Goal: Find specific page/section: Find specific page/section

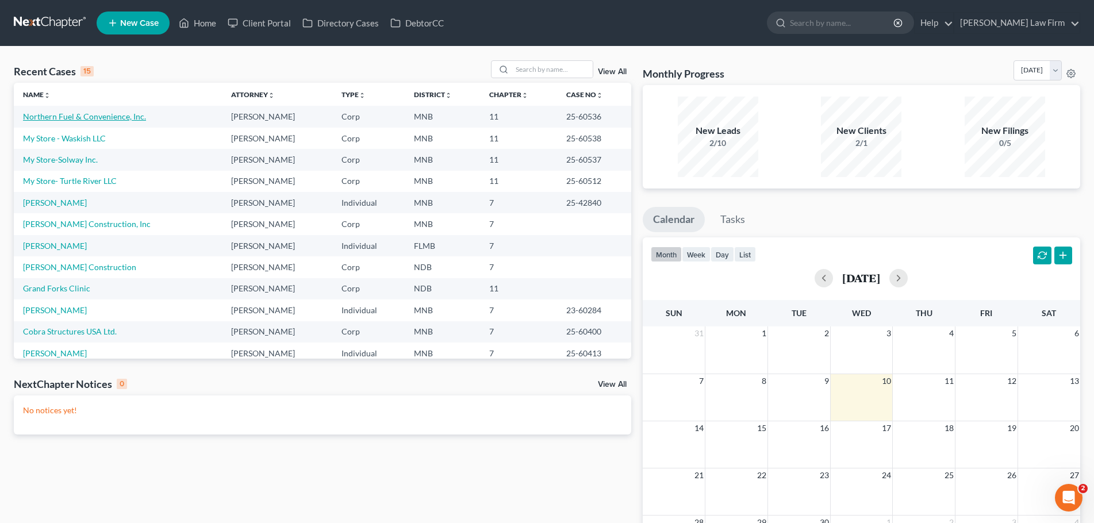
drag, startPoint x: 57, startPoint y: 120, endPoint x: 141, endPoint y: 143, distance: 87.2
click at [57, 120] on link "Northern Fuel & Convenience, Inc." at bounding box center [84, 117] width 123 height 10
select select "7"
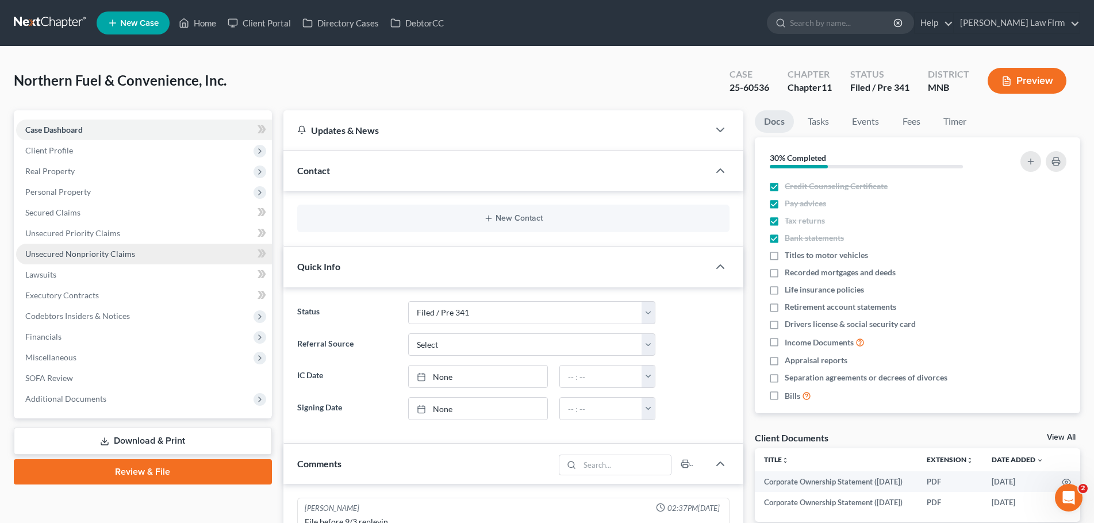
click at [86, 252] on span "Unsecured Nonpriority Claims" at bounding box center [80, 254] width 110 height 10
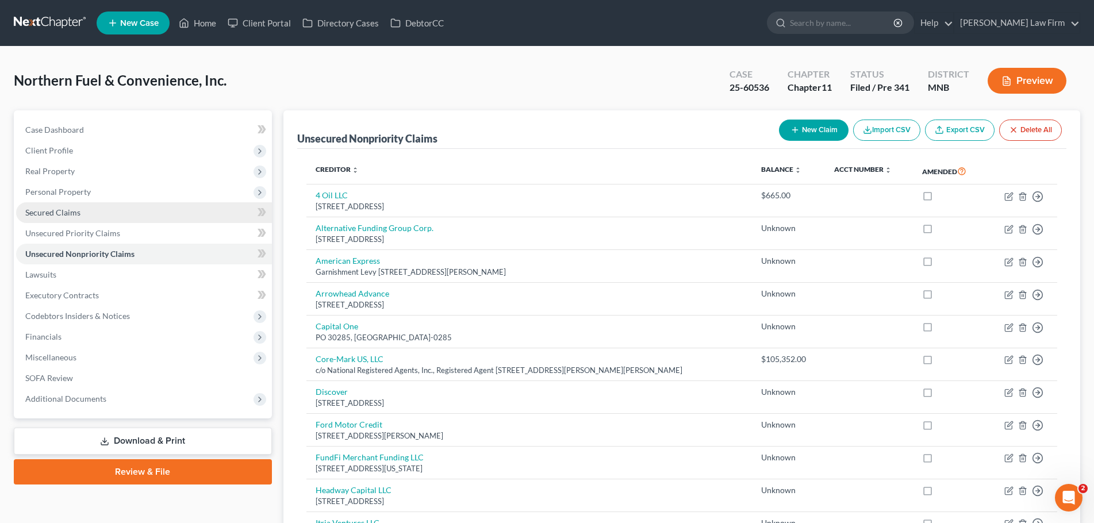
click at [45, 214] on span "Secured Claims" at bounding box center [52, 212] width 55 height 10
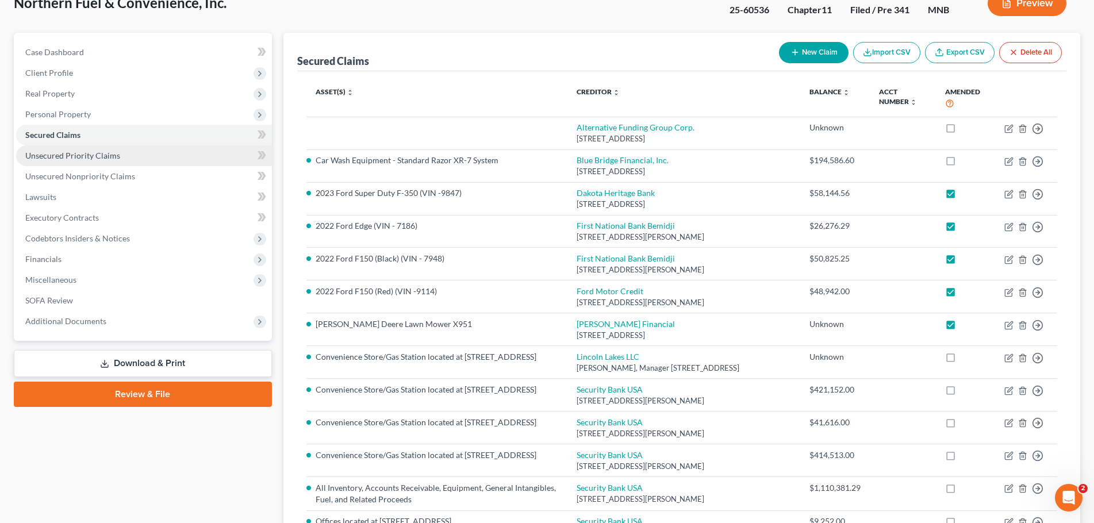
scroll to position [57, 0]
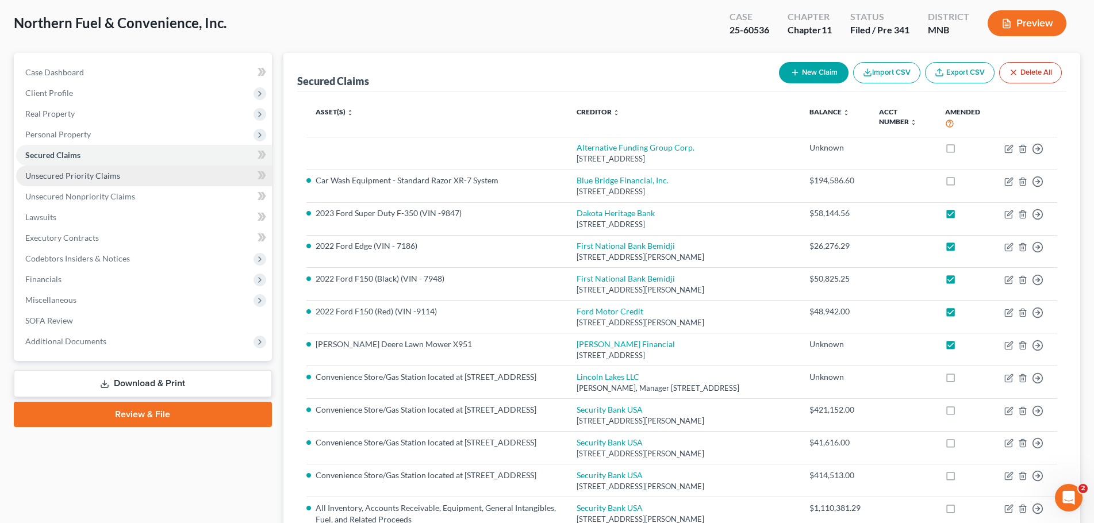
click at [116, 174] on span "Unsecured Priority Claims" at bounding box center [72, 176] width 95 height 10
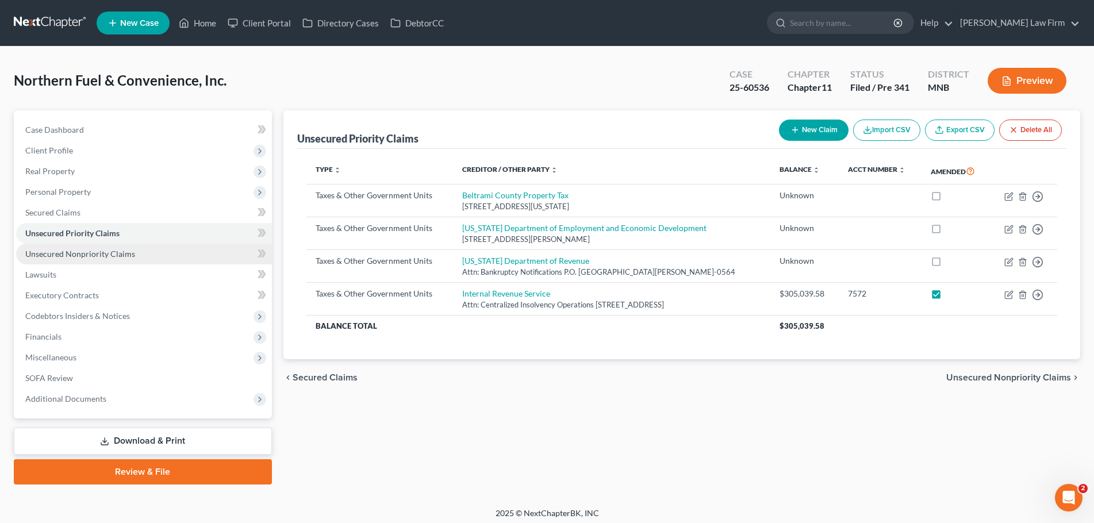
drag, startPoint x: 78, startPoint y: 247, endPoint x: 89, endPoint y: 255, distance: 13.1
click at [78, 247] on link "Unsecured Nonpriority Claims" at bounding box center [144, 254] width 256 height 21
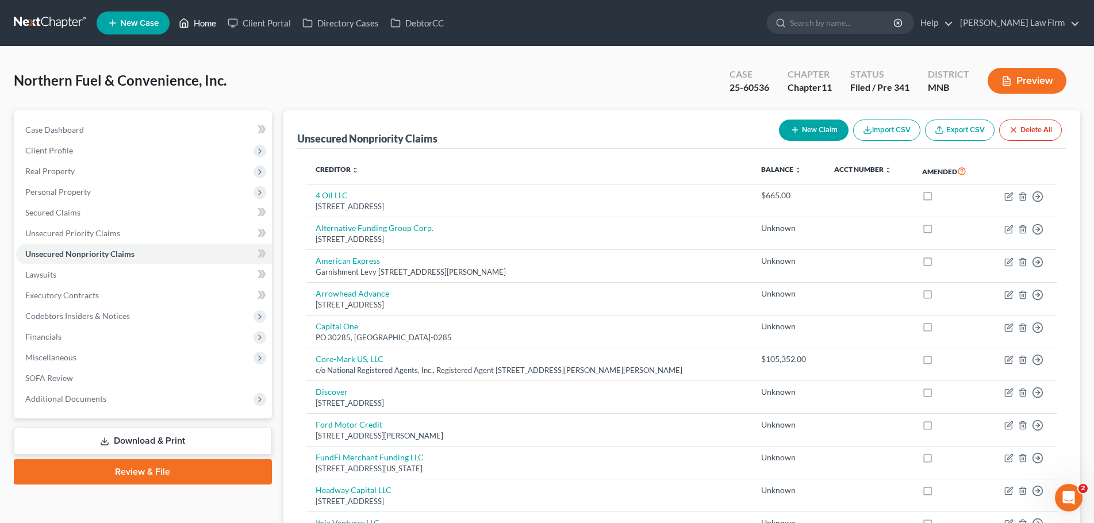
click at [207, 24] on link "Home" at bounding box center [197, 23] width 49 height 21
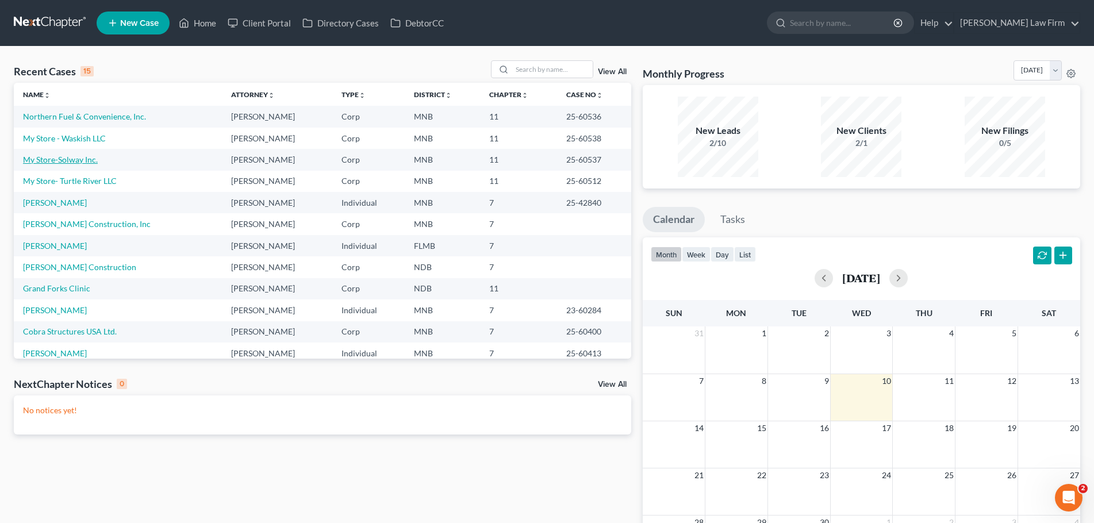
click at [75, 160] on link "My Store-Solway Inc." at bounding box center [60, 160] width 75 height 10
select select "7"
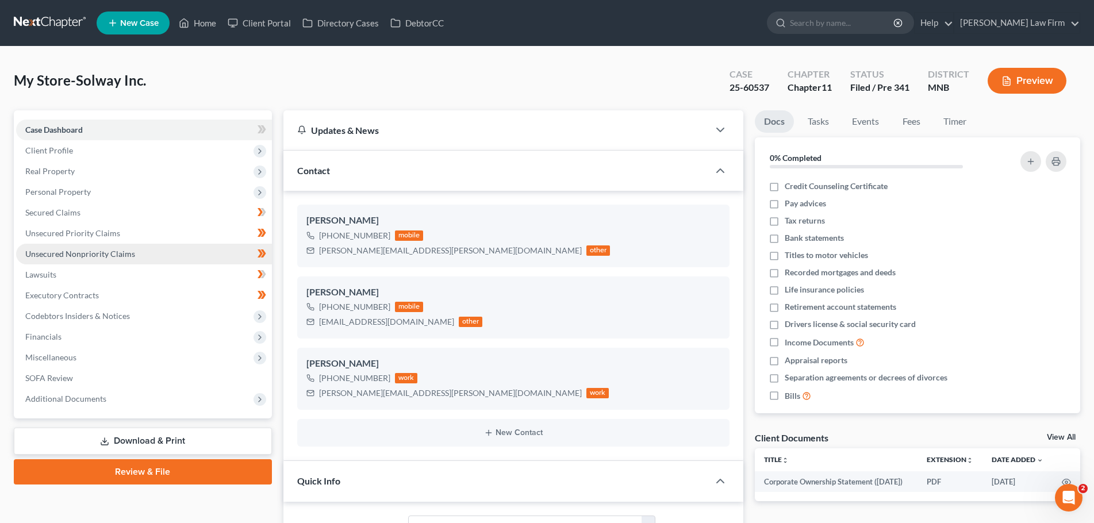
click at [106, 252] on span "Unsecured Nonpriority Claims" at bounding box center [80, 254] width 110 height 10
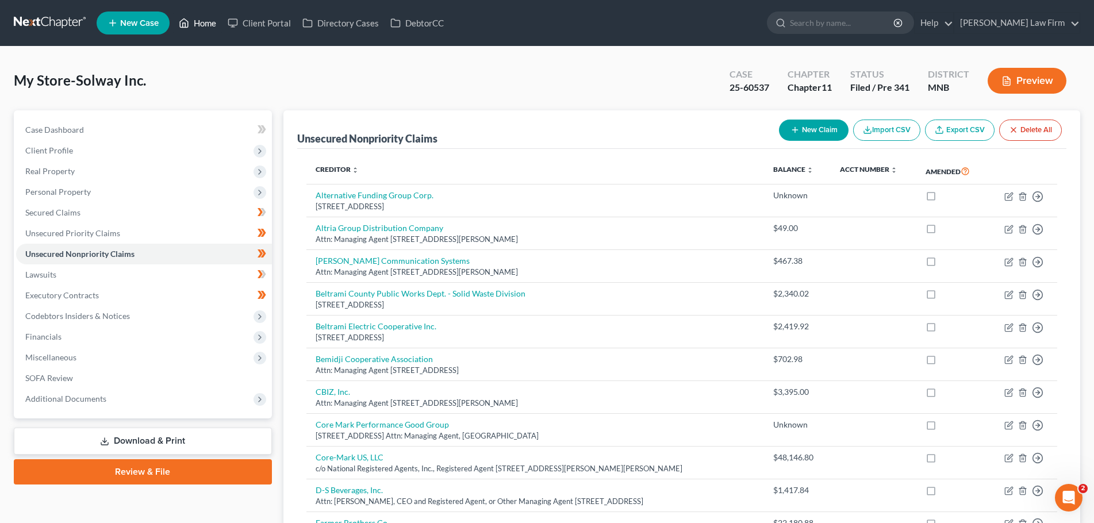
click at [194, 18] on link "Home" at bounding box center [197, 23] width 49 height 21
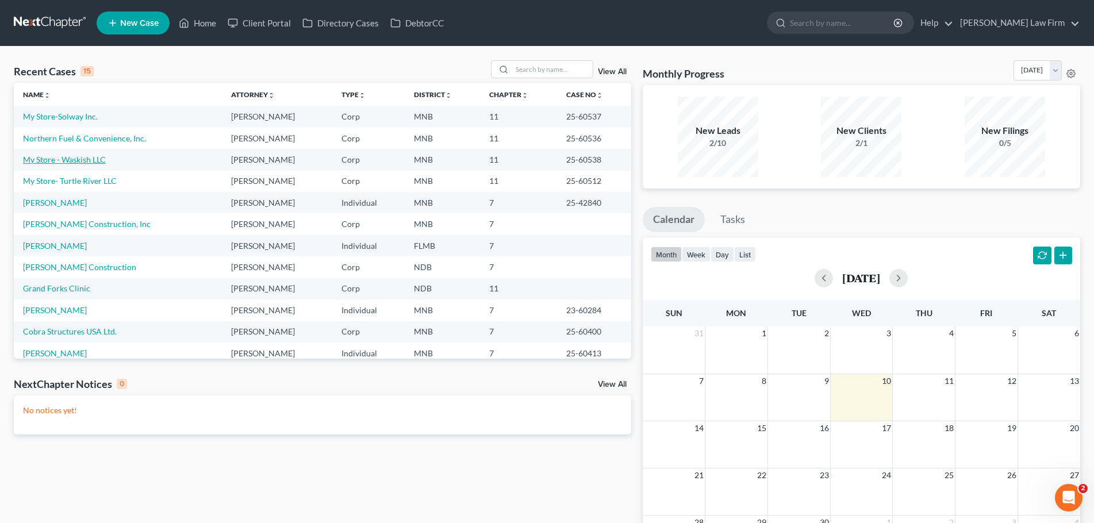
click at [67, 162] on link "My Store - Waskish LLC" at bounding box center [64, 160] width 83 height 10
select select "10"
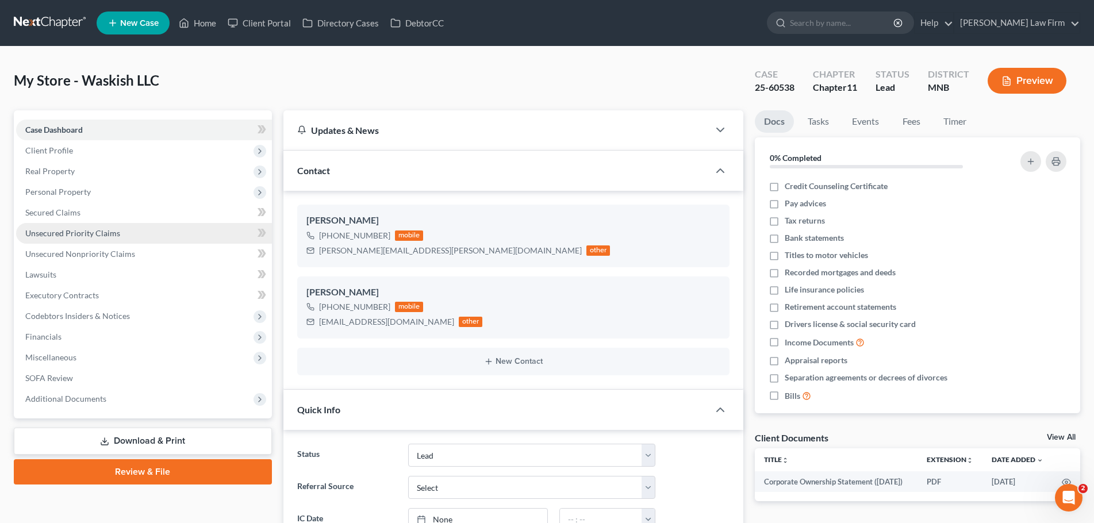
click at [84, 230] on span "Unsecured Priority Claims" at bounding box center [72, 233] width 95 height 10
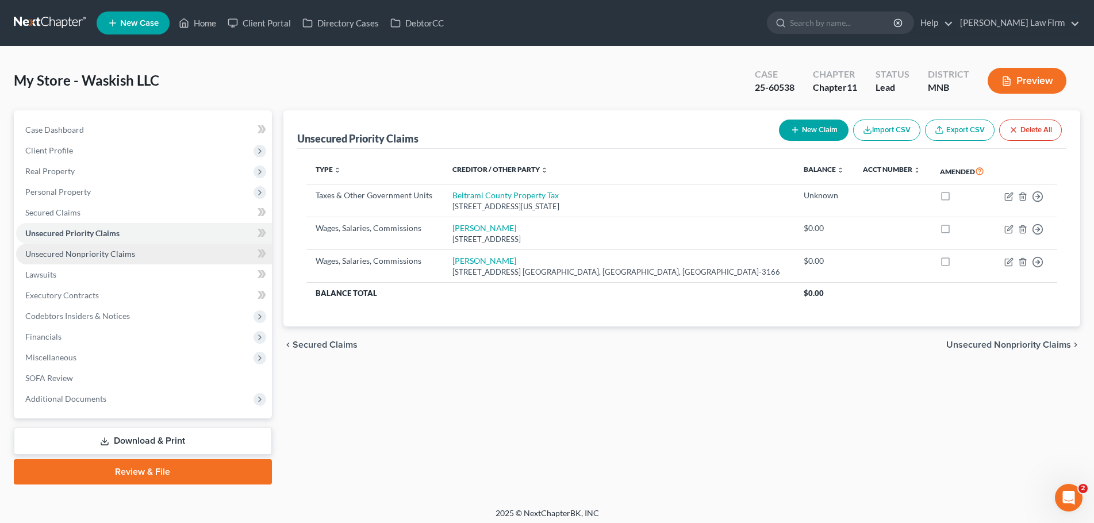
click at [97, 253] on span "Unsecured Nonpriority Claims" at bounding box center [80, 254] width 110 height 10
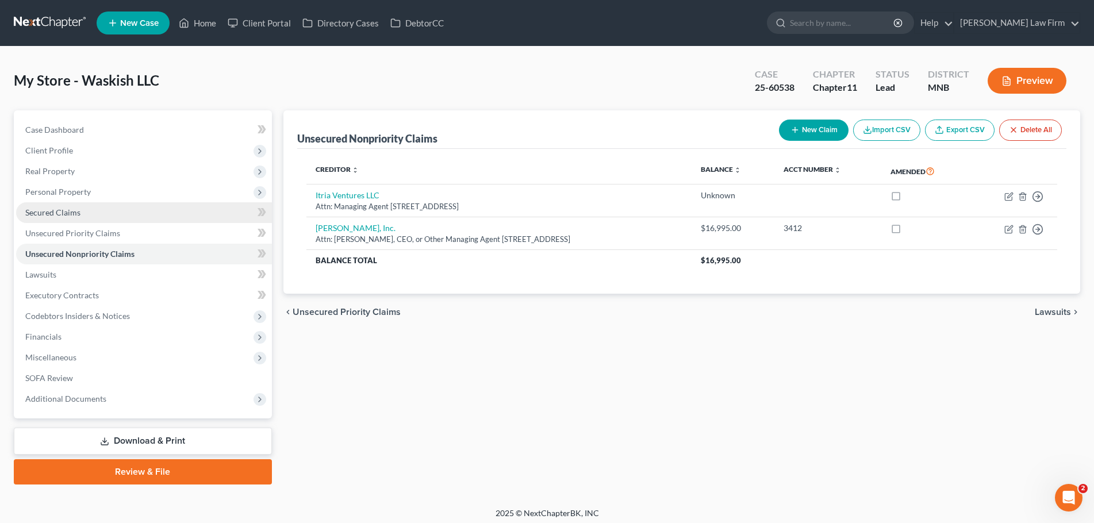
click at [64, 212] on span "Secured Claims" at bounding box center [52, 212] width 55 height 10
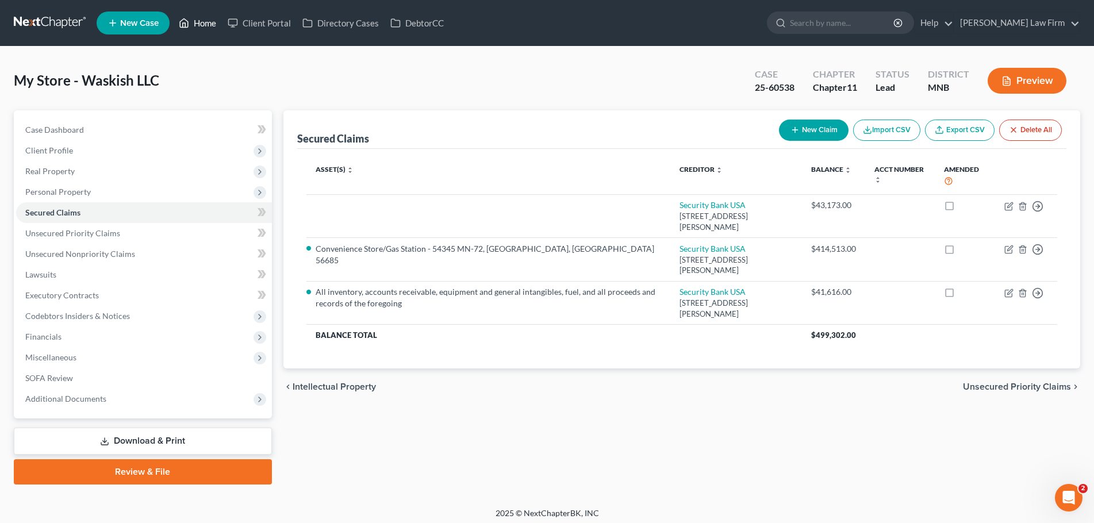
click at [199, 20] on link "Home" at bounding box center [197, 23] width 49 height 21
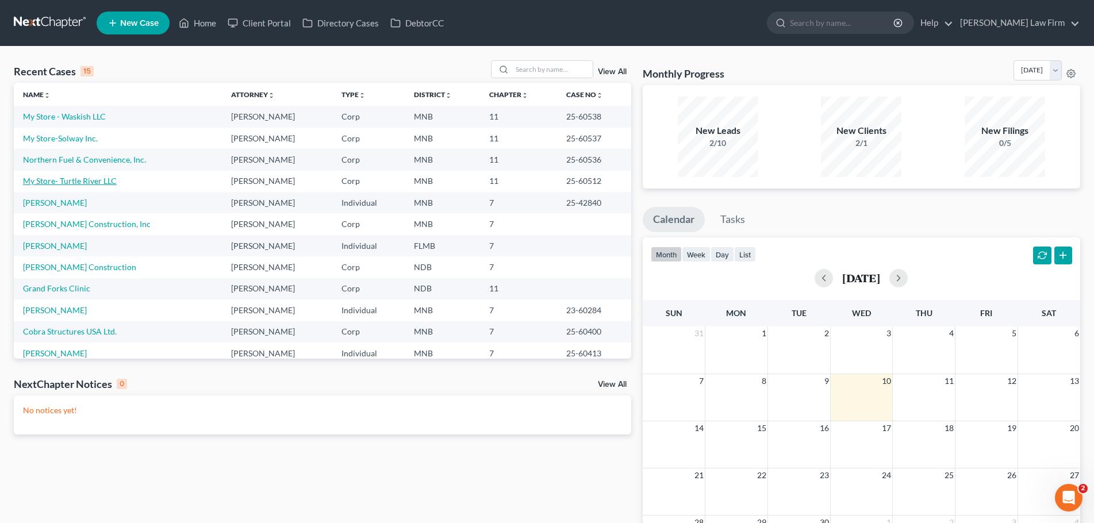
click at [72, 184] on link "My Store- Turtle River LLC" at bounding box center [70, 181] width 94 height 10
select select "10"
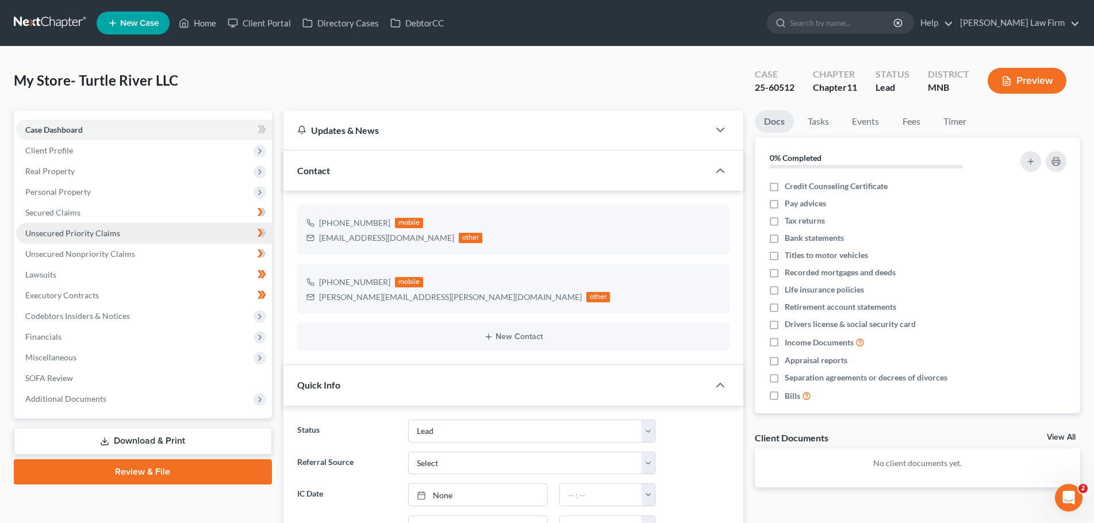
click at [94, 232] on span "Unsecured Priority Claims" at bounding box center [72, 233] width 95 height 10
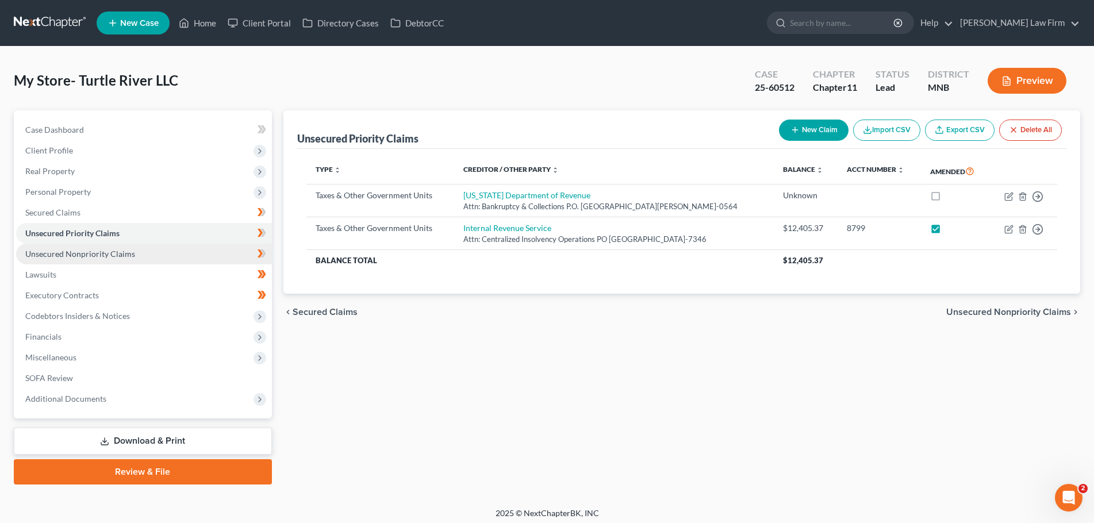
click at [107, 253] on span "Unsecured Nonpriority Claims" at bounding box center [80, 254] width 110 height 10
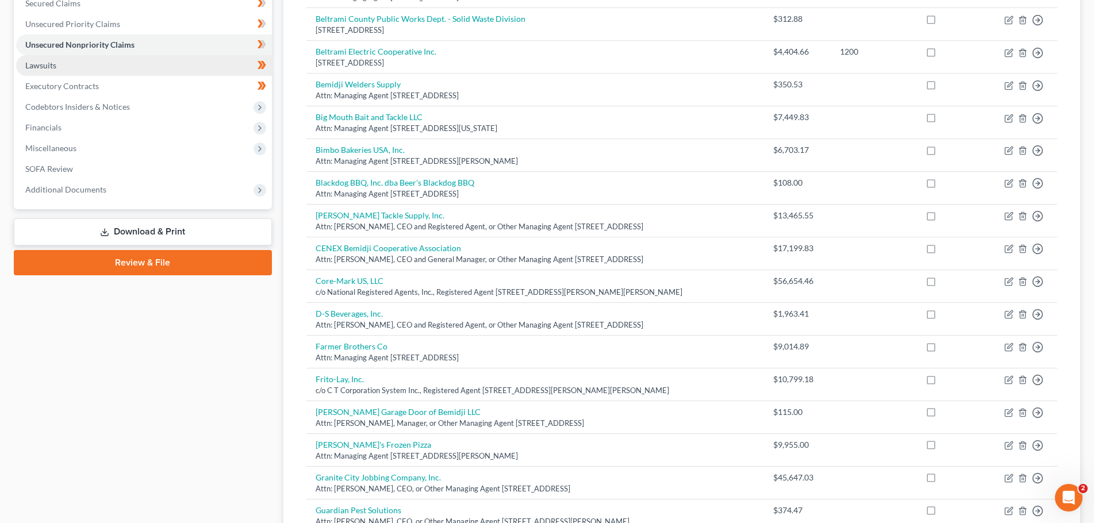
scroll to position [115, 0]
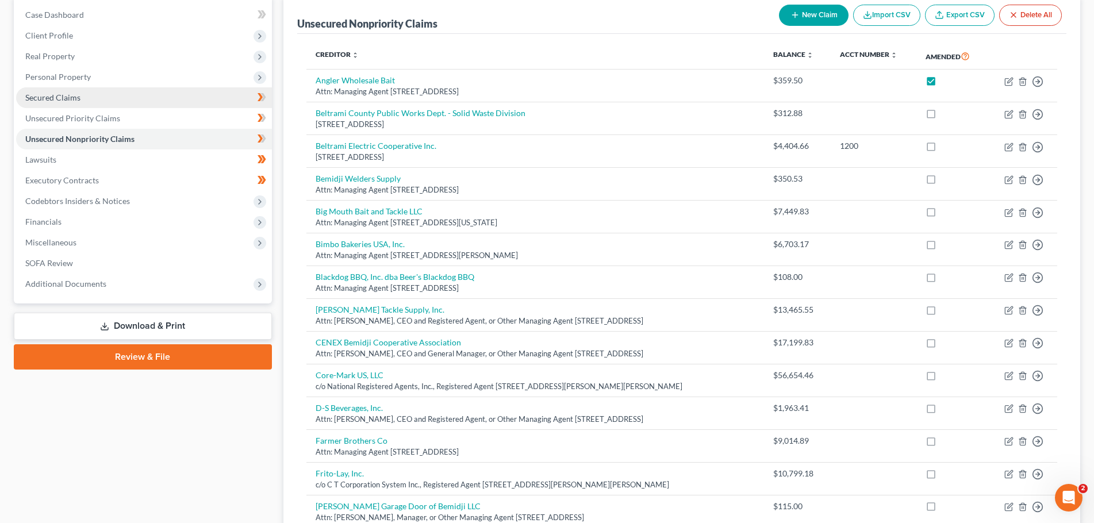
click at [70, 93] on span "Secured Claims" at bounding box center [52, 98] width 55 height 10
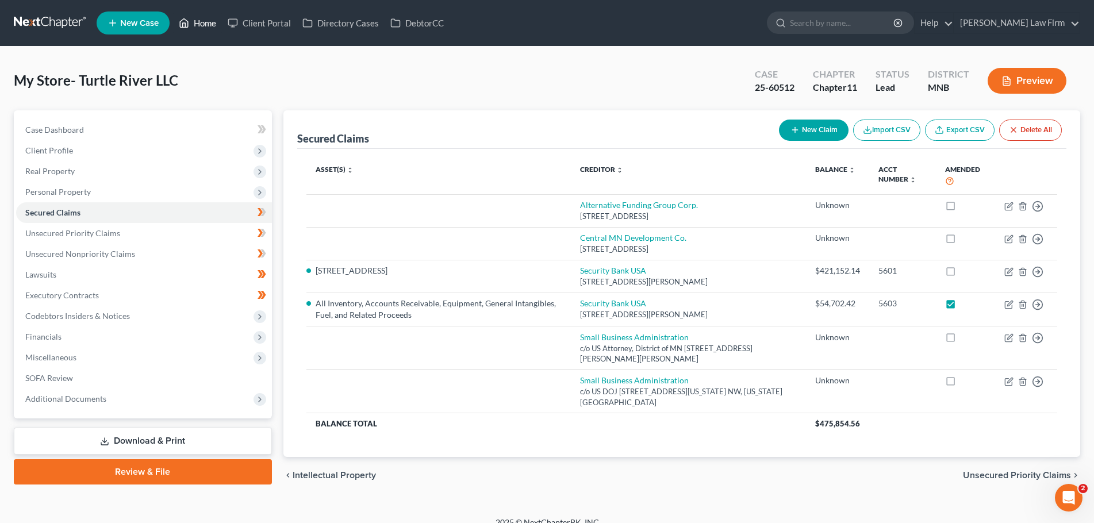
click at [195, 24] on link "Home" at bounding box center [197, 23] width 49 height 21
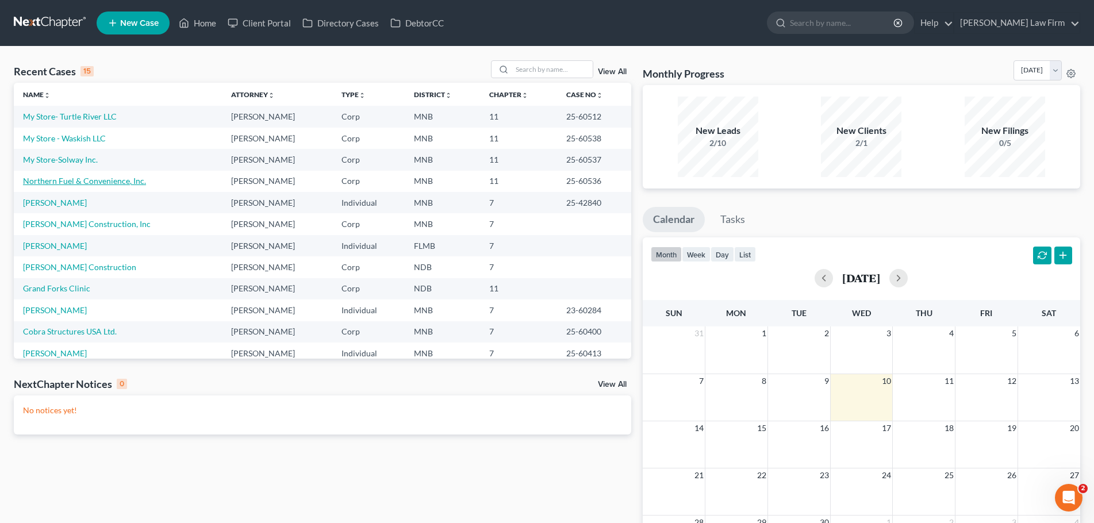
click at [79, 183] on link "Northern Fuel & Convenience, Inc." at bounding box center [84, 181] width 123 height 10
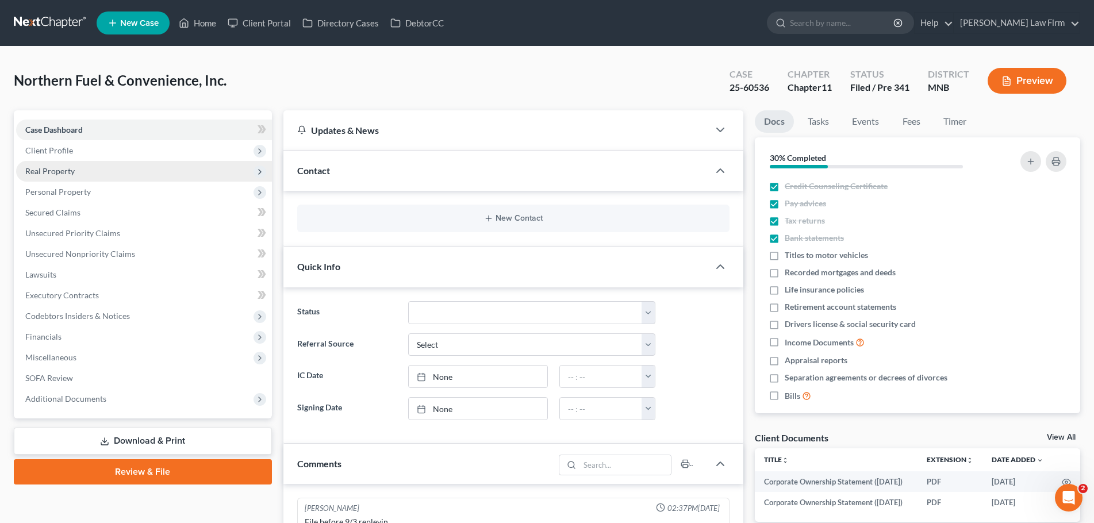
click at [74, 171] on span "Real Property" at bounding box center [144, 171] width 256 height 21
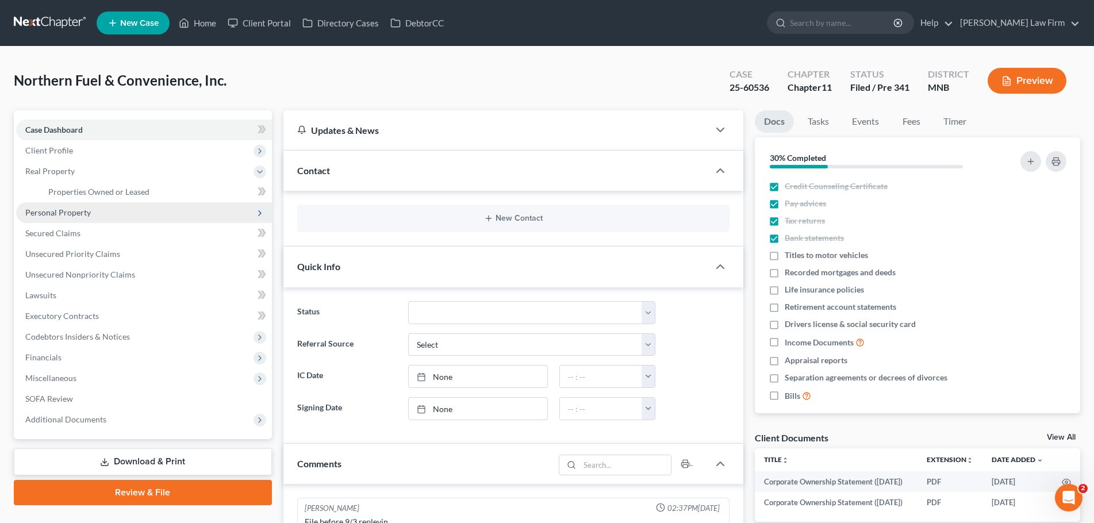
click at [64, 217] on span "Personal Property" at bounding box center [144, 212] width 256 height 21
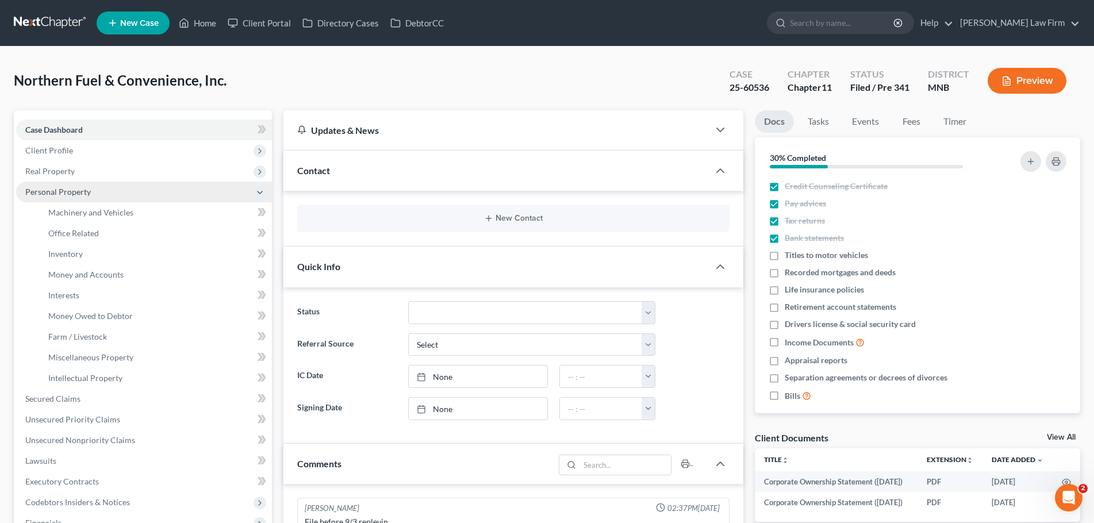
click at [60, 195] on span "Personal Property" at bounding box center [58, 192] width 66 height 10
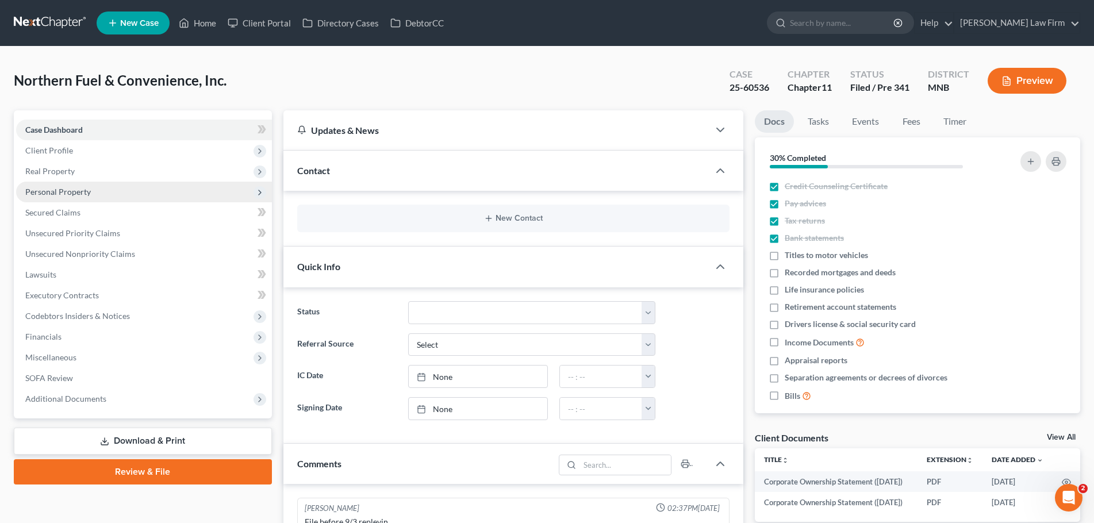
click at [86, 198] on span "Personal Property" at bounding box center [144, 192] width 256 height 21
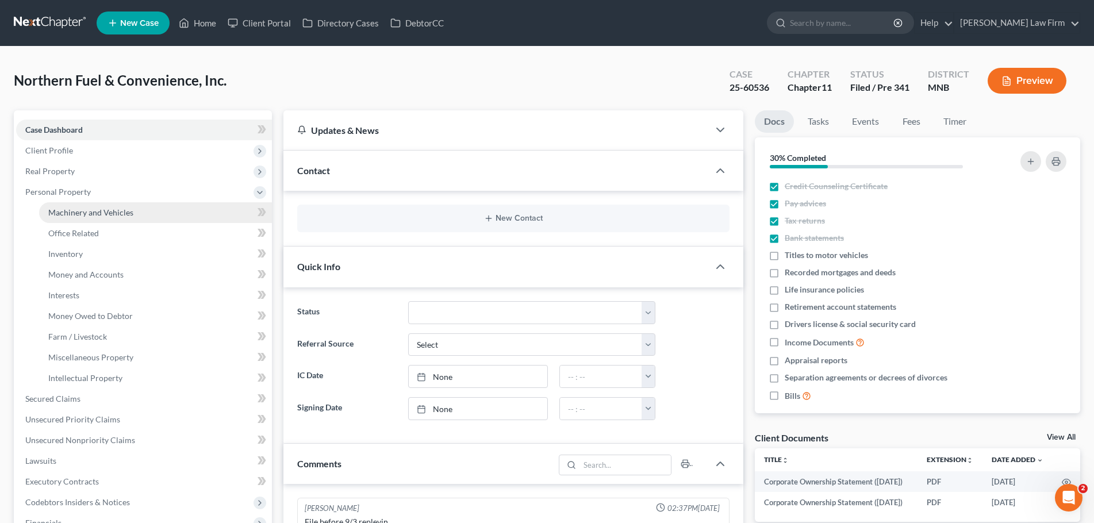
click at [95, 215] on span "Machinery and Vehicles" at bounding box center [90, 212] width 85 height 10
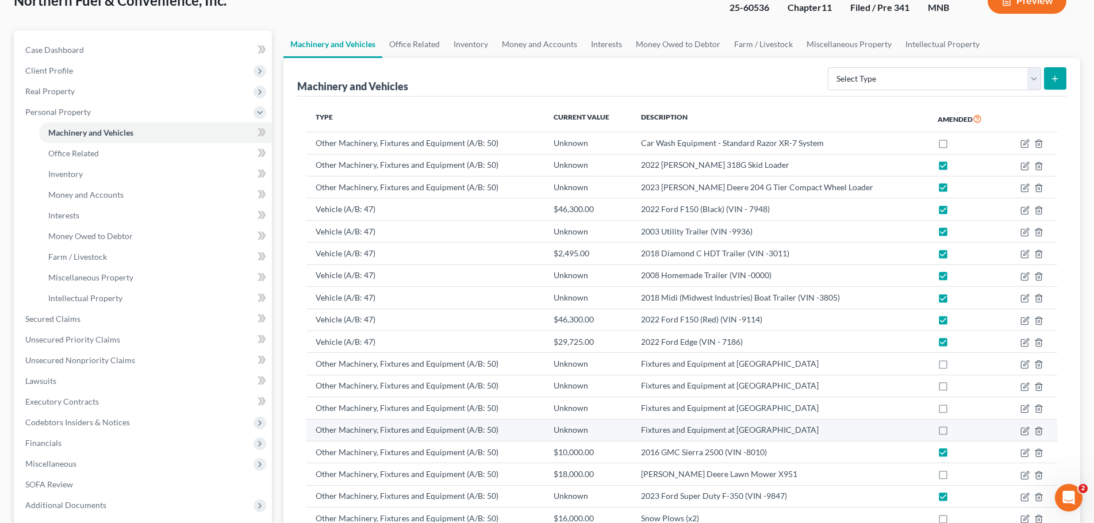
scroll to position [191, 0]
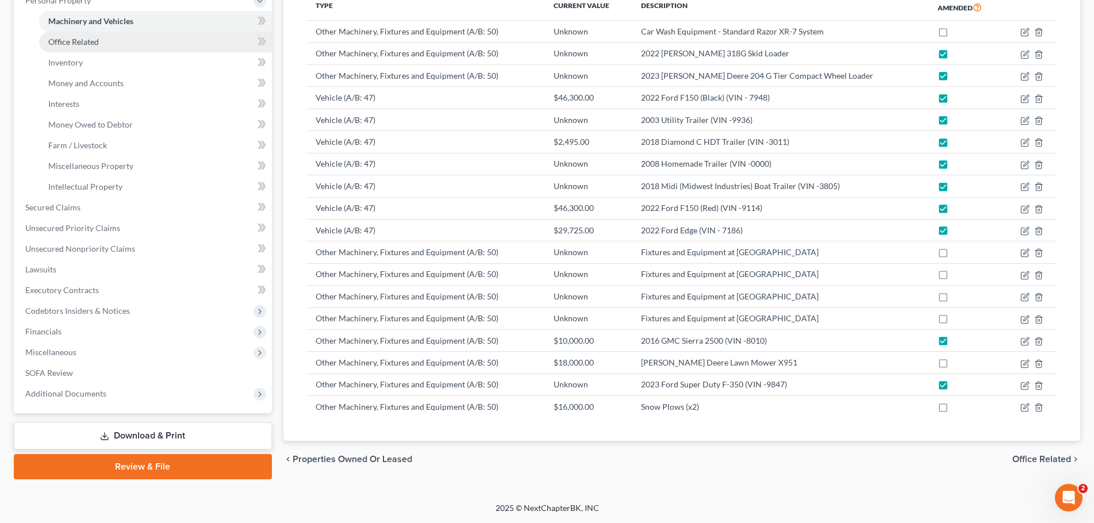
click at [83, 44] on span "Office Related" at bounding box center [73, 42] width 51 height 10
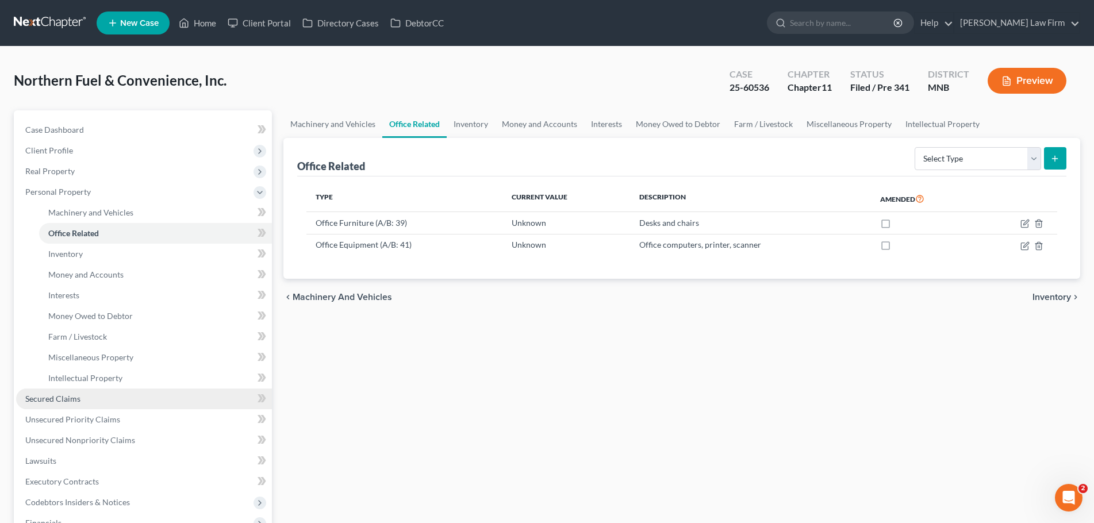
click at [65, 402] on span "Secured Claims" at bounding box center [52, 399] width 55 height 10
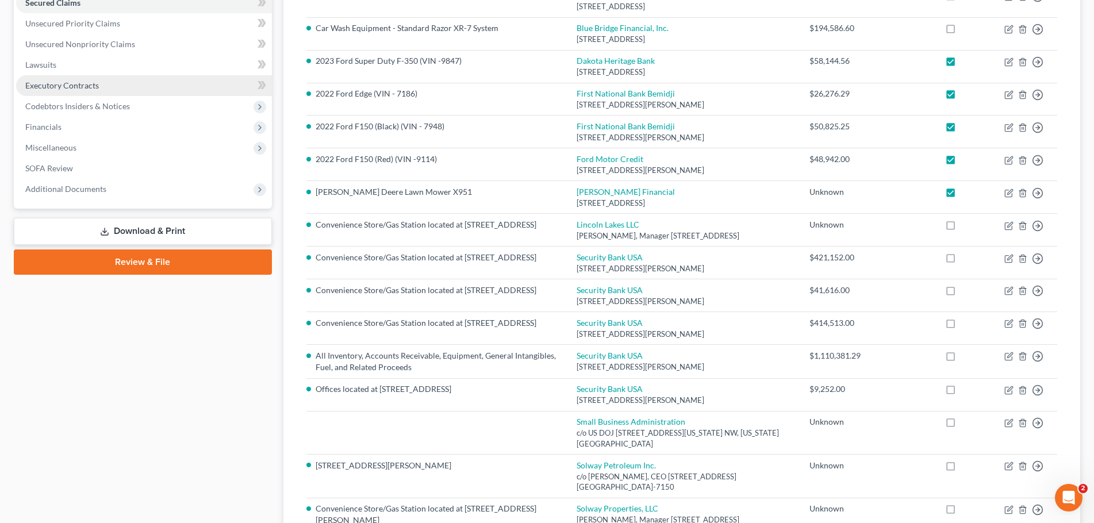
scroll to position [115, 0]
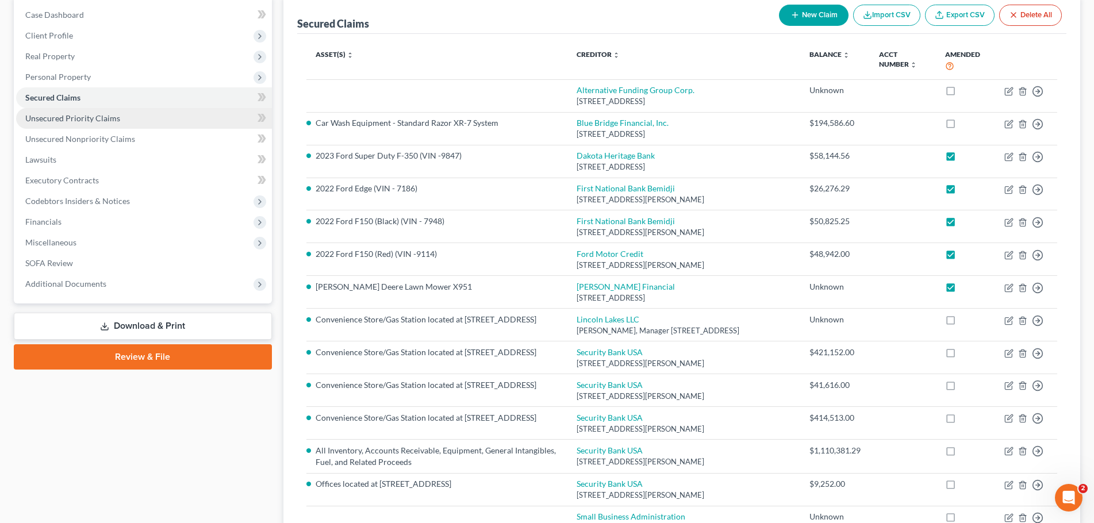
click at [82, 117] on span "Unsecured Priority Claims" at bounding box center [72, 118] width 95 height 10
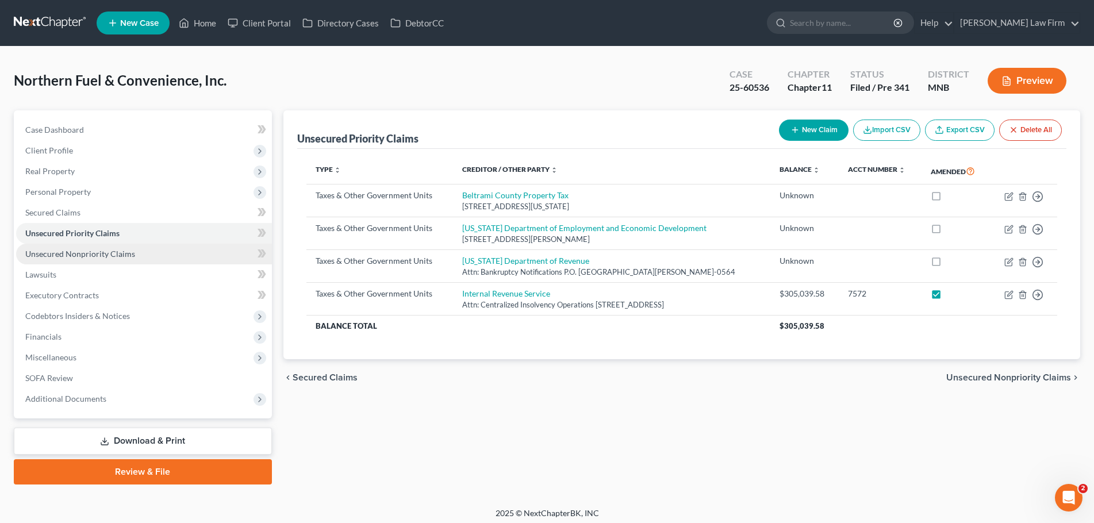
click at [67, 258] on span "Unsecured Nonpriority Claims" at bounding box center [80, 254] width 110 height 10
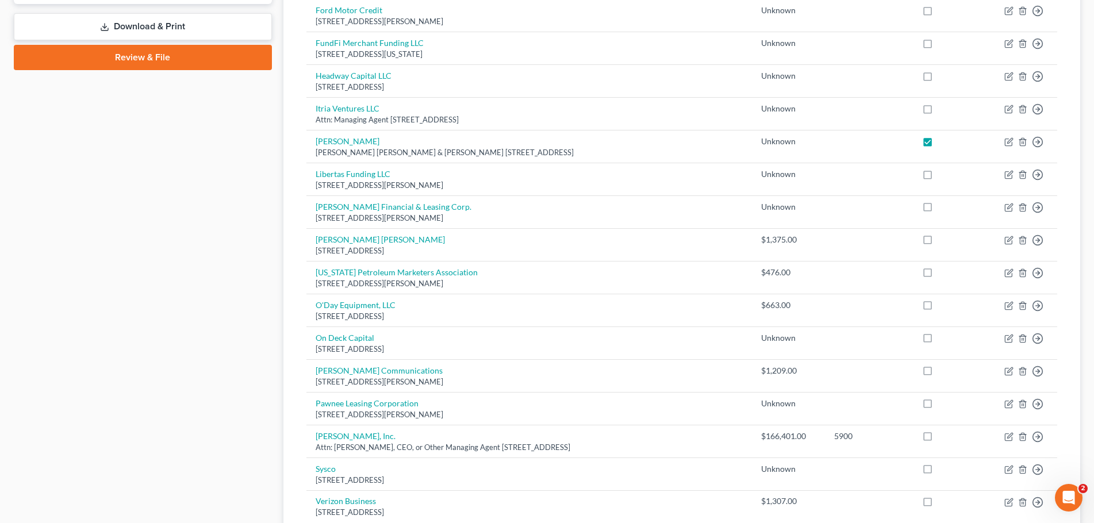
scroll to position [345, 0]
